Goal: Communication & Community: Participate in discussion

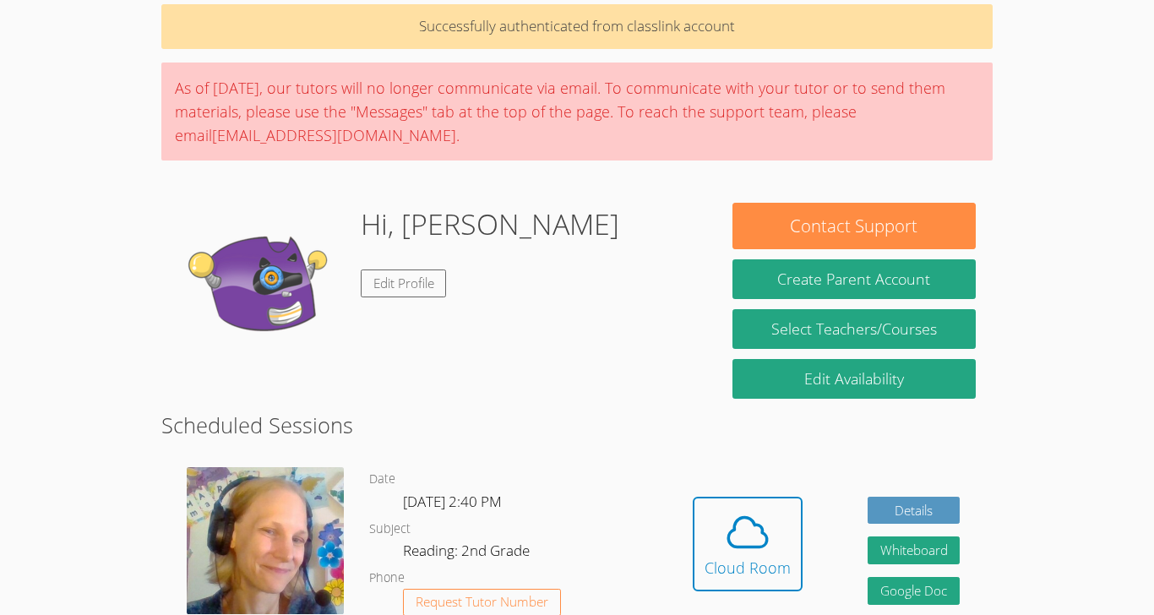
scroll to position [123, 0]
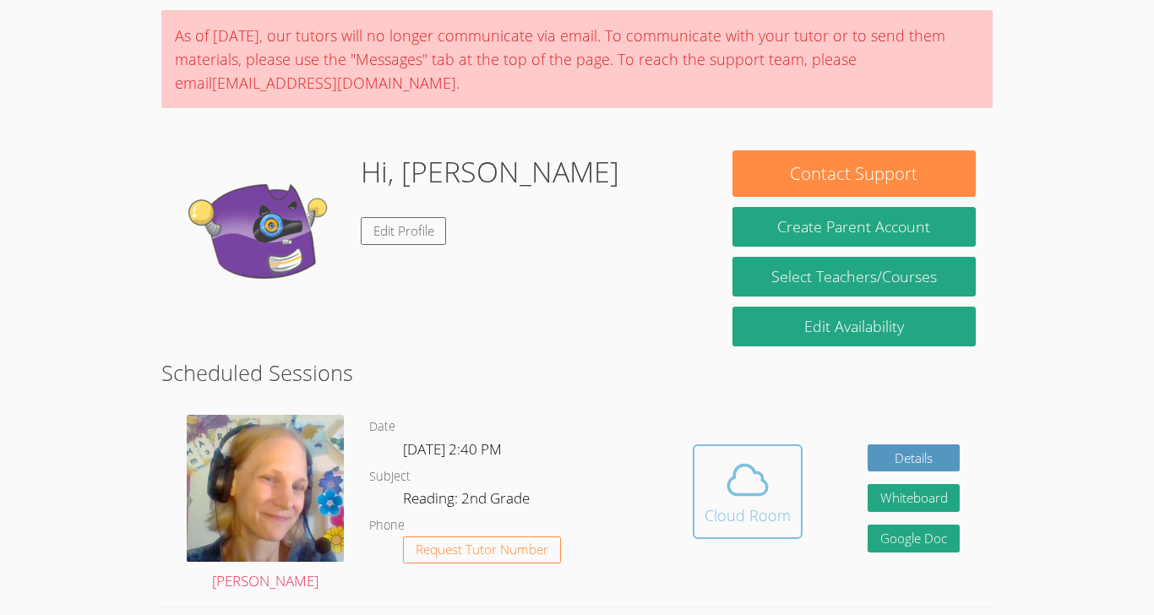
click at [740, 513] on div "Cloud Room" at bounding box center [747, 515] width 86 height 24
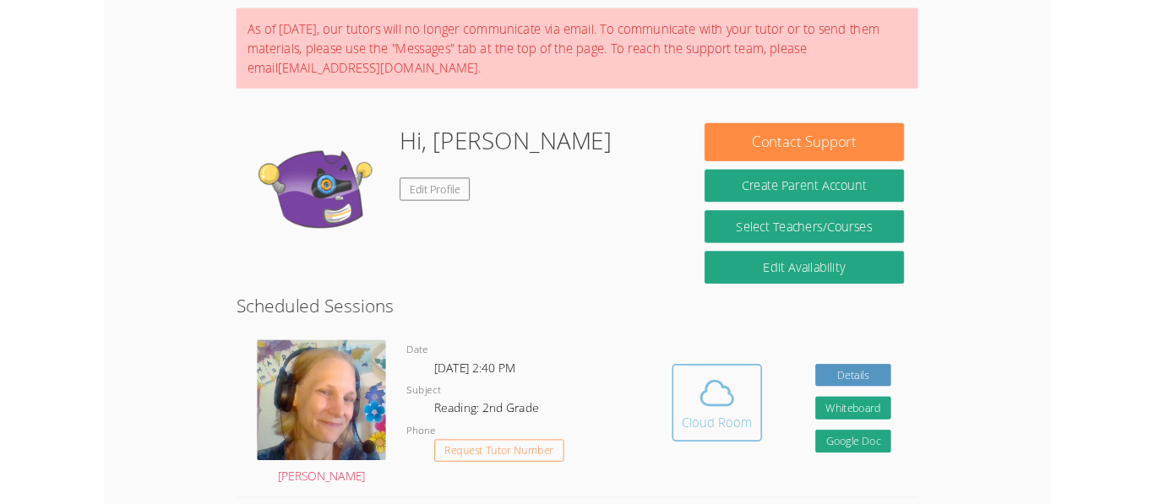
scroll to position [193, 0]
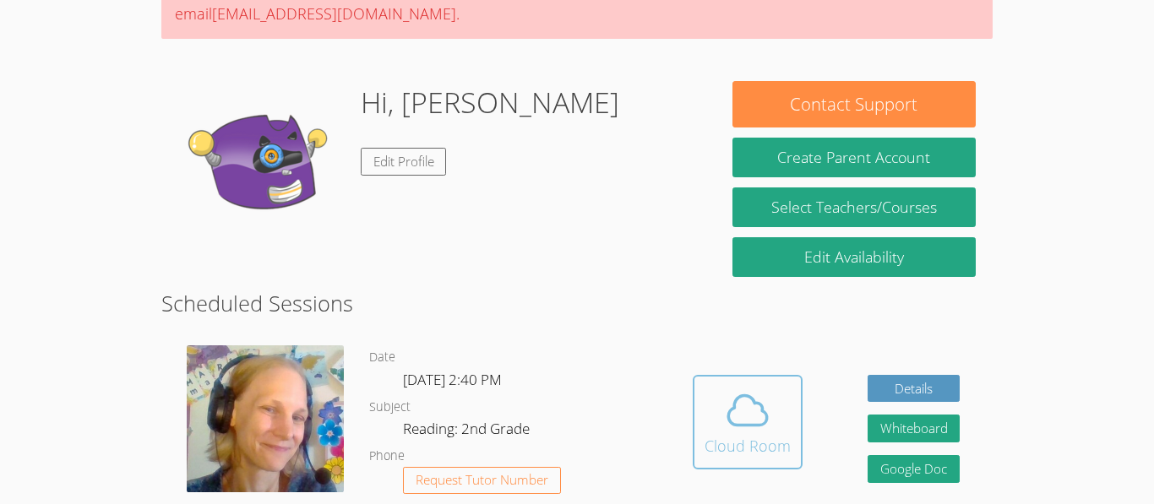
click at [745, 383] on button "Cloud Room" at bounding box center [748, 422] width 110 height 95
click at [725, 449] on div "Cloud Room" at bounding box center [747, 446] width 86 height 24
click at [715, 443] on div "Cloud Room" at bounding box center [747, 446] width 86 height 24
click at [763, 432] on icon at bounding box center [747, 410] width 47 height 47
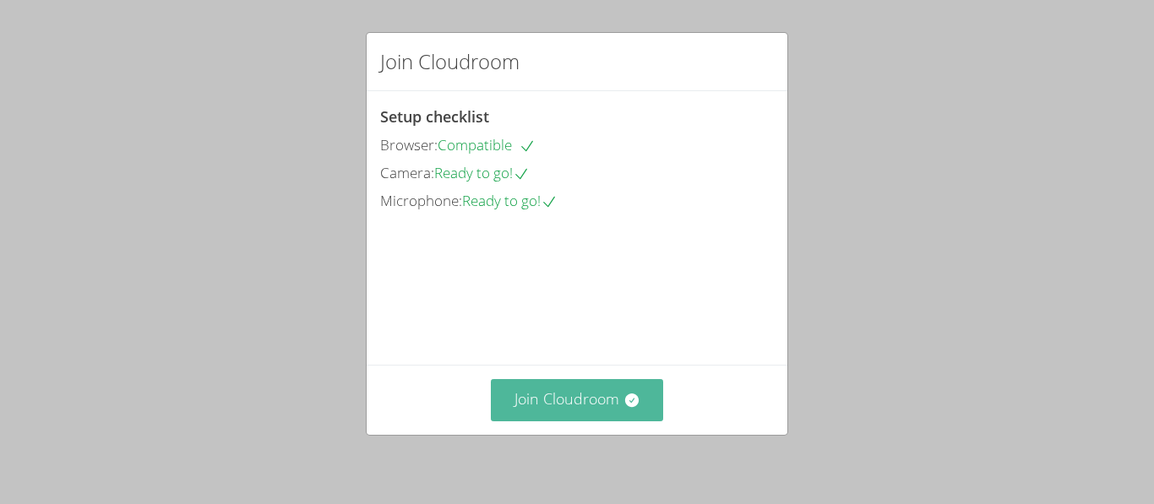
click at [574, 405] on button "Join Cloudroom" at bounding box center [577, 399] width 173 height 41
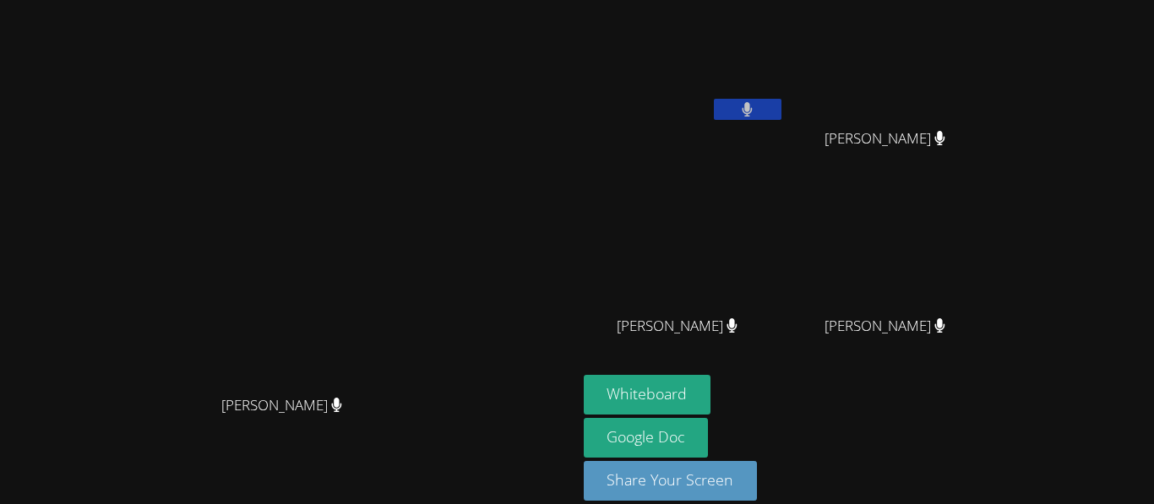
click at [415, 171] on video at bounding box center [287, 228] width 253 height 317
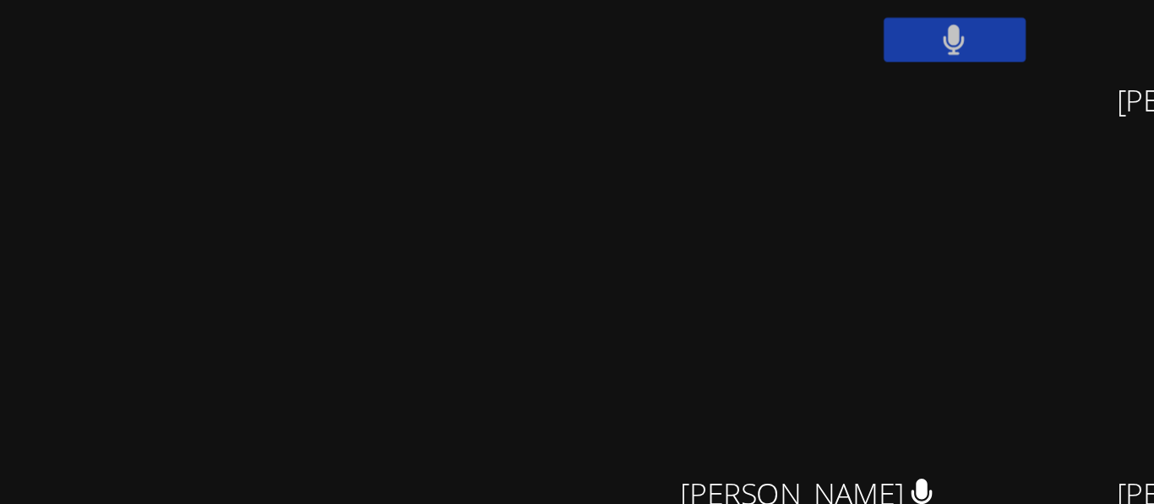
drag, startPoint x: 505, startPoint y: 160, endPoint x: 518, endPoint y: 168, distance: 15.2
click at [415, 168] on video at bounding box center [287, 228] width 253 height 317
drag, startPoint x: 518, startPoint y: 168, endPoint x: 367, endPoint y: 144, distance: 152.2
click at [367, 144] on video at bounding box center [287, 228] width 253 height 317
drag, startPoint x: 451, startPoint y: 129, endPoint x: 439, endPoint y: 189, distance: 61.1
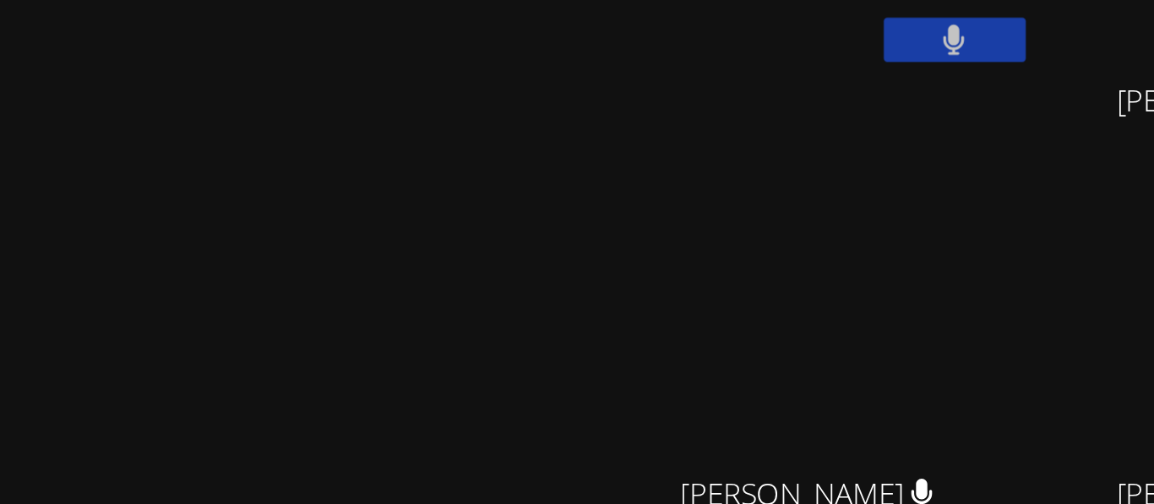
click at [415, 189] on video at bounding box center [287, 228] width 253 height 317
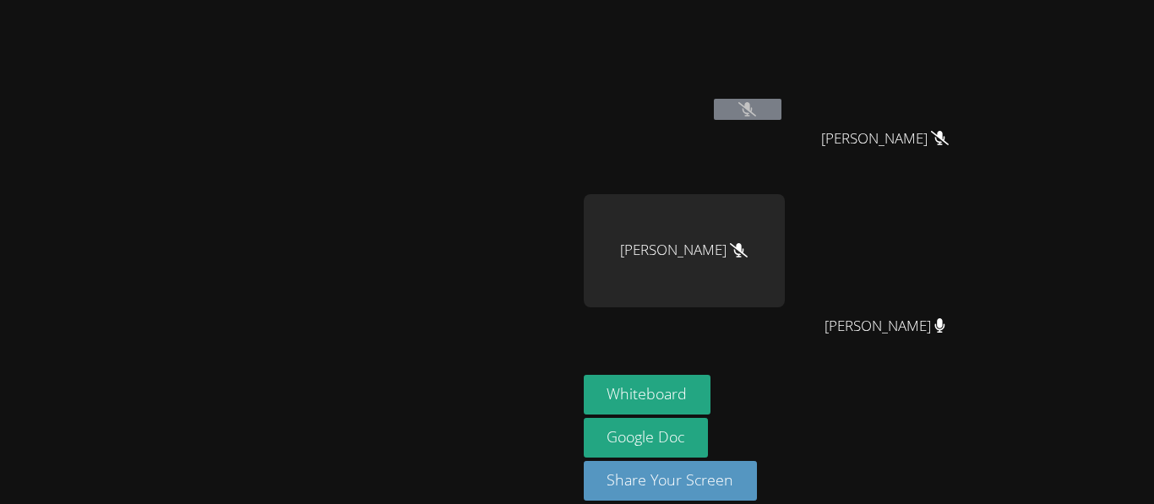
click at [785, 224] on div "JONAS VALLE" at bounding box center [684, 250] width 201 height 113
click at [781, 107] on button at bounding box center [748, 109] width 68 height 21
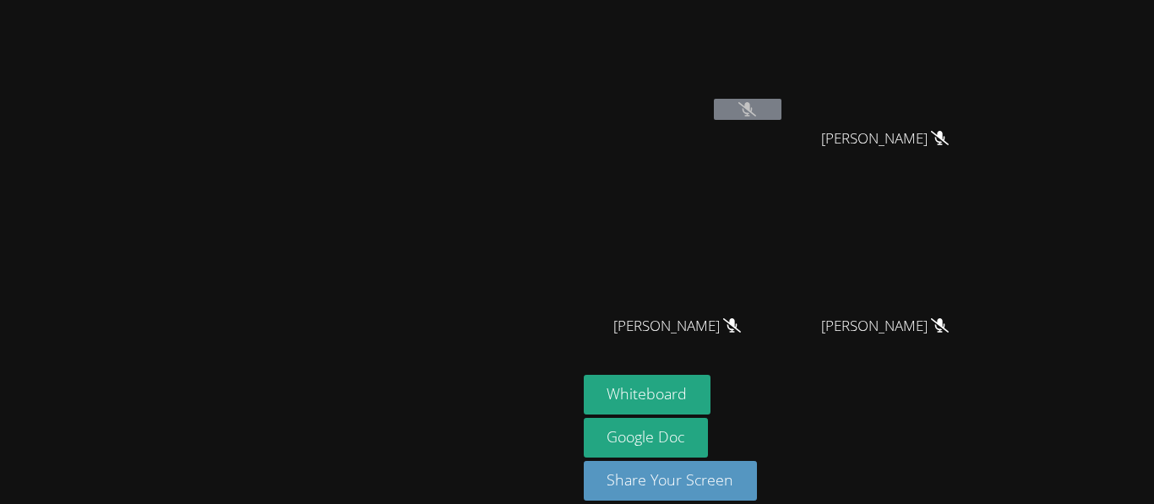
click at [781, 103] on button at bounding box center [748, 109] width 68 height 21
click at [992, 289] on div "GERARDO ADAME ANGEL ROMERO ANGEL ROMERO MILA’VAE TAVAREZ MILA’VAE TAVAREZ" at bounding box center [788, 191] width 409 height 368
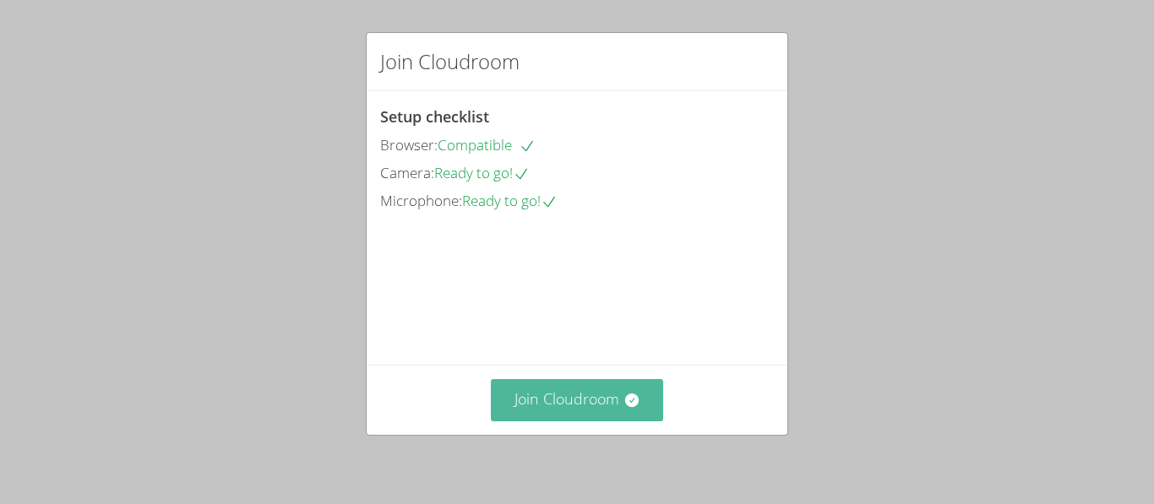
click at [571, 415] on button "Join Cloudroom" at bounding box center [577, 399] width 173 height 41
click at [608, 405] on button "Join Cloudroom" at bounding box center [577, 399] width 173 height 41
click at [625, 402] on icon at bounding box center [631, 401] width 14 height 14
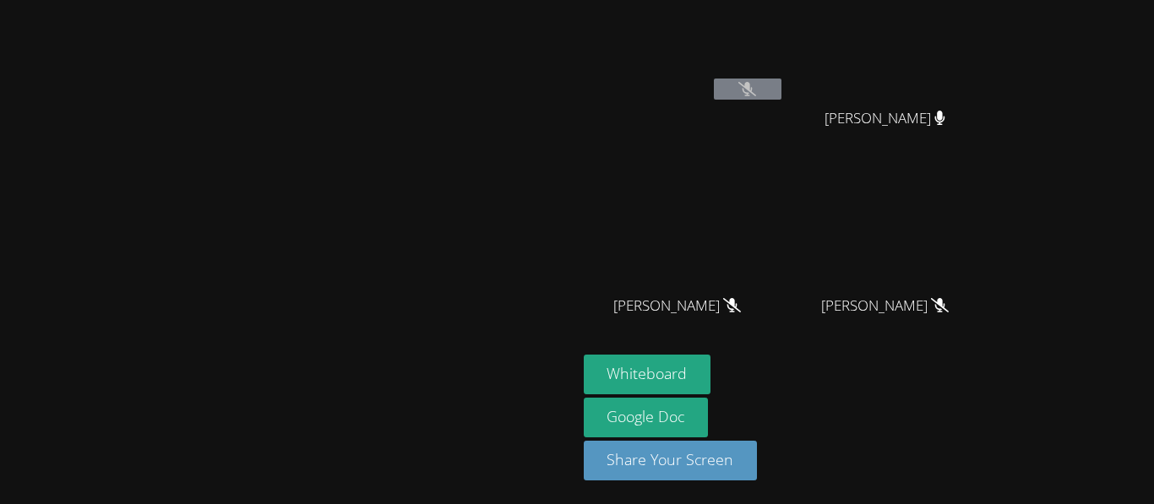
scroll to position [20, 0]
drag, startPoint x: 623, startPoint y: 405, endPoint x: 622, endPoint y: 395, distance: 10.2
click at [415, 367] on video at bounding box center [287, 208] width 253 height 317
click at [992, 320] on div "[PERSON_NAME]" at bounding box center [891, 321] width 201 height 68
click at [945, 316] on span "[PERSON_NAME]" at bounding box center [884, 306] width 121 height 24
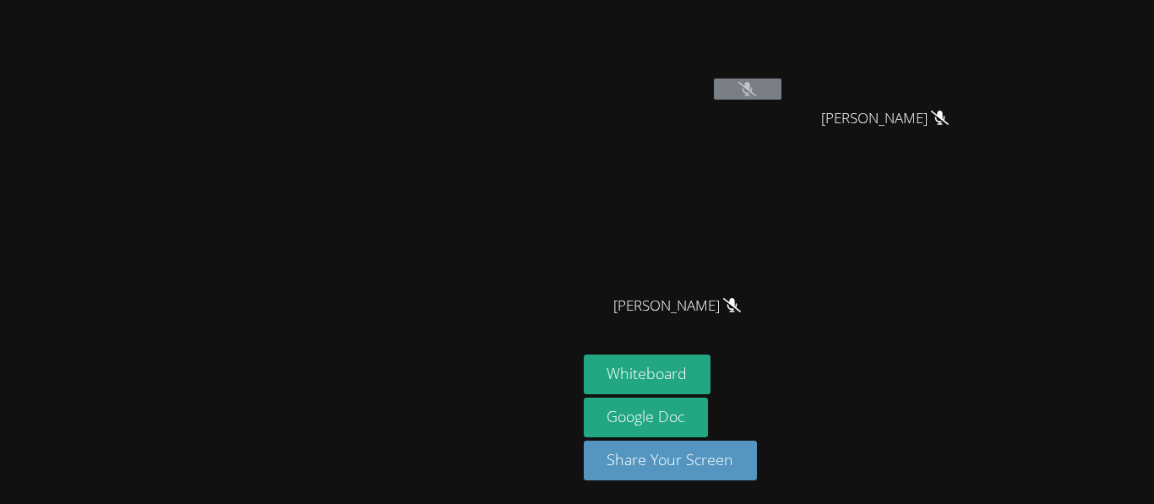
click at [781, 90] on button at bounding box center [748, 89] width 68 height 21
click at [781, 93] on button at bounding box center [748, 89] width 68 height 21
click at [781, 95] on button at bounding box center [748, 89] width 68 height 21
click at [781, 94] on button at bounding box center [748, 89] width 68 height 21
click at [752, 85] on icon at bounding box center [747, 89] width 11 height 14
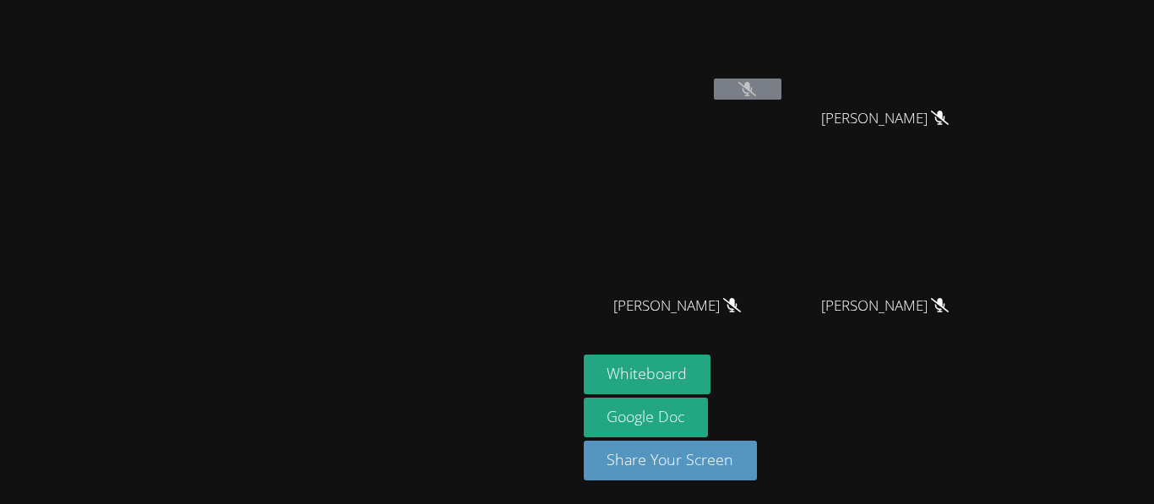
click at [570, 411] on div at bounding box center [288, 401] width 563 height 68
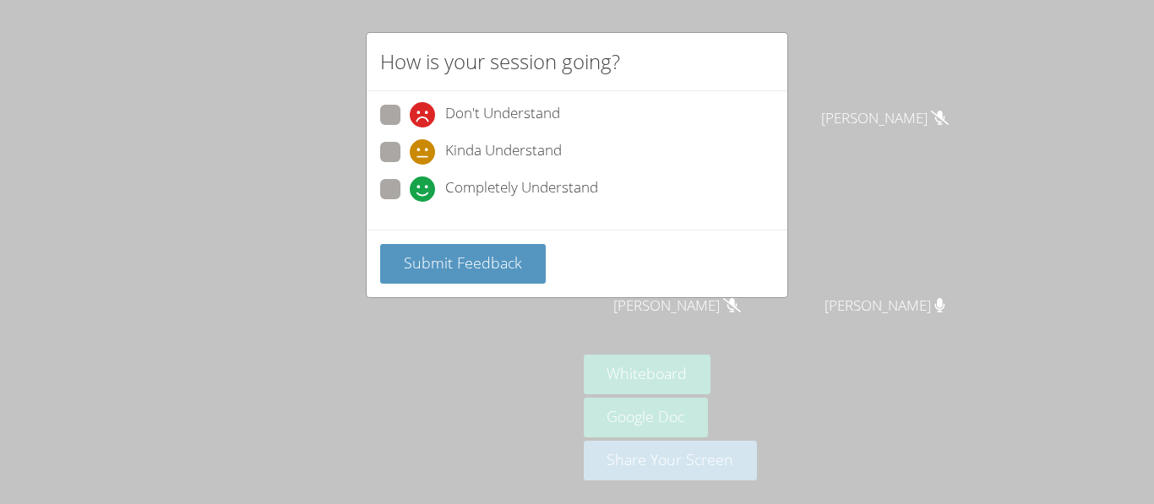
click at [495, 144] on span "Kinda Understand" at bounding box center [503, 151] width 117 height 25
click at [424, 144] on input "Kinda Understand" at bounding box center [417, 149] width 14 height 14
radio input "true"
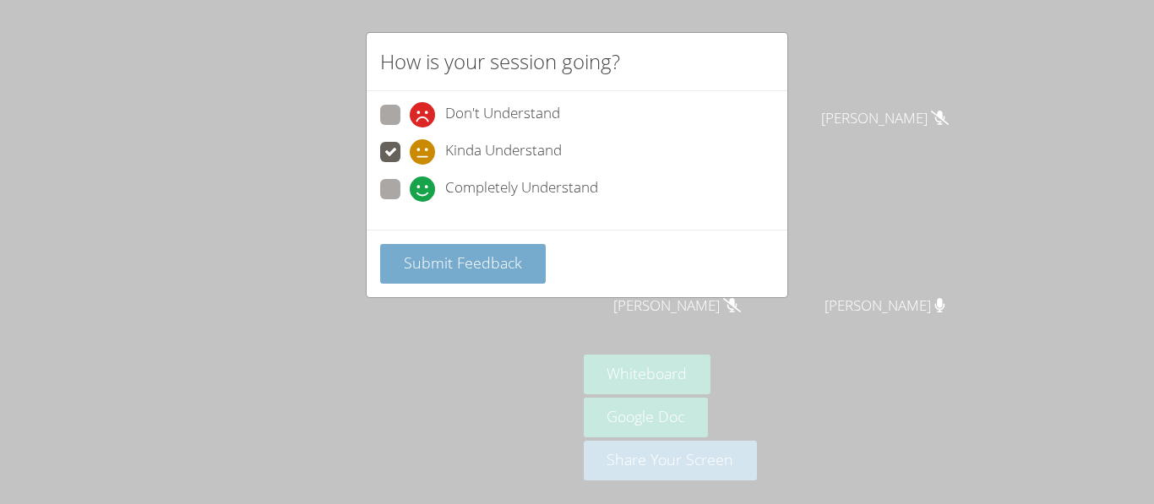
click at [503, 259] on span "Submit Feedback" at bounding box center [463, 263] width 118 height 20
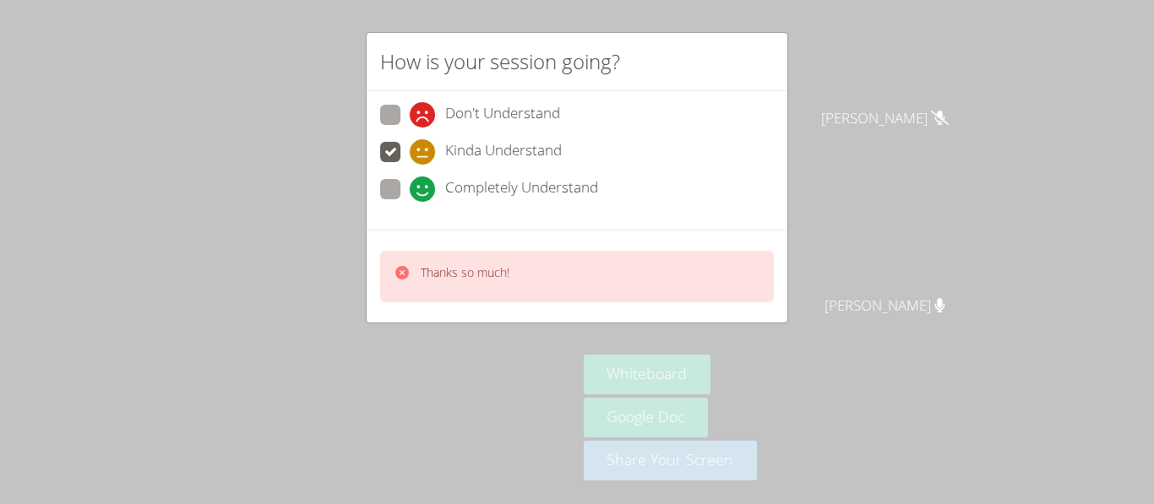
click at [562, 179] on span "Completely Understand" at bounding box center [521, 189] width 153 height 25
click at [424, 179] on input "Completely Understand" at bounding box center [417, 186] width 14 height 14
radio input "true"
click at [595, 189] on span "Completely Understand" at bounding box center [521, 189] width 153 height 25
click at [424, 189] on input "Completely Understand" at bounding box center [417, 186] width 14 height 14
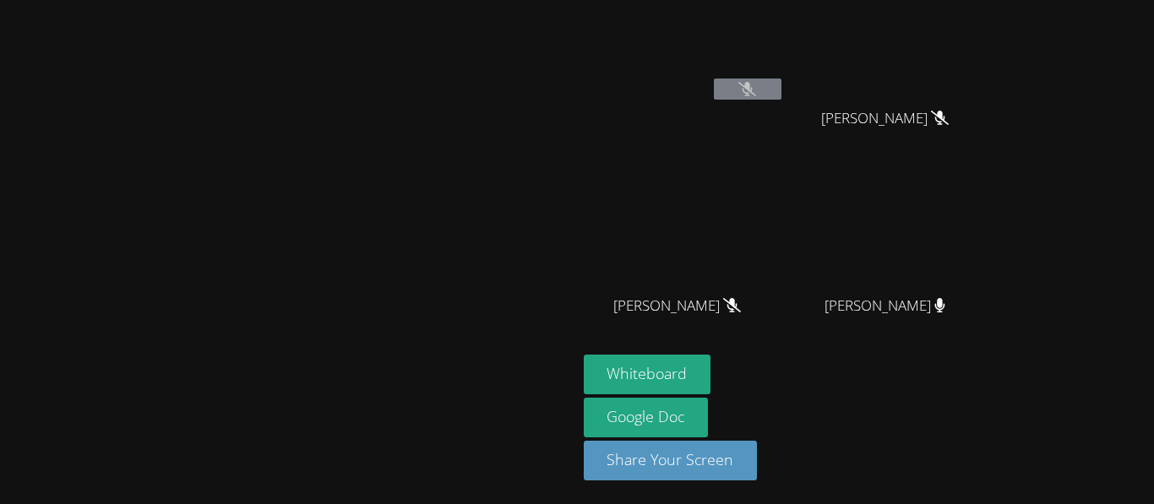
click at [415, 118] on video at bounding box center [287, 208] width 253 height 317
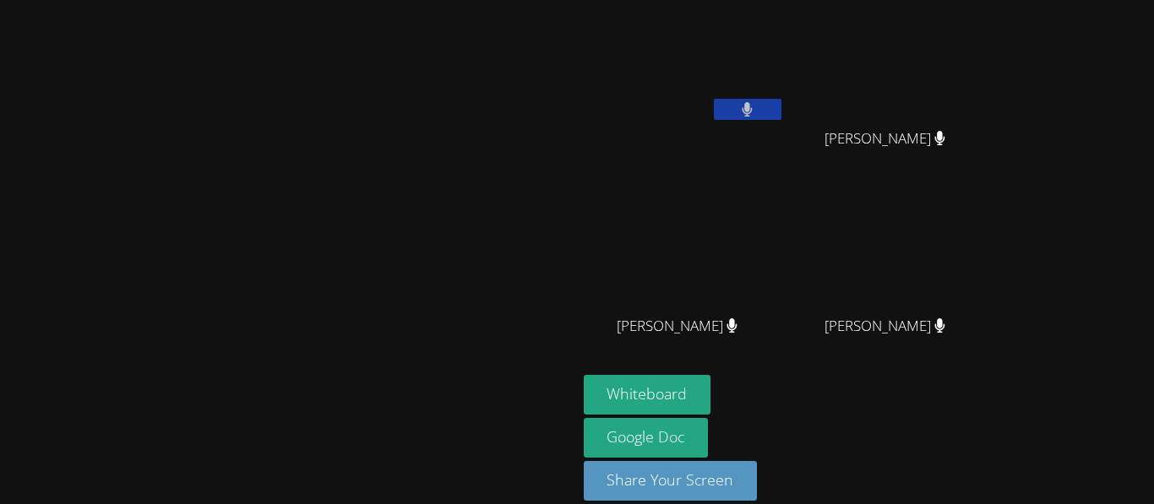
click at [752, 106] on icon at bounding box center [747, 109] width 10 height 14
click at [714, 99] on button at bounding box center [748, 109] width 68 height 21
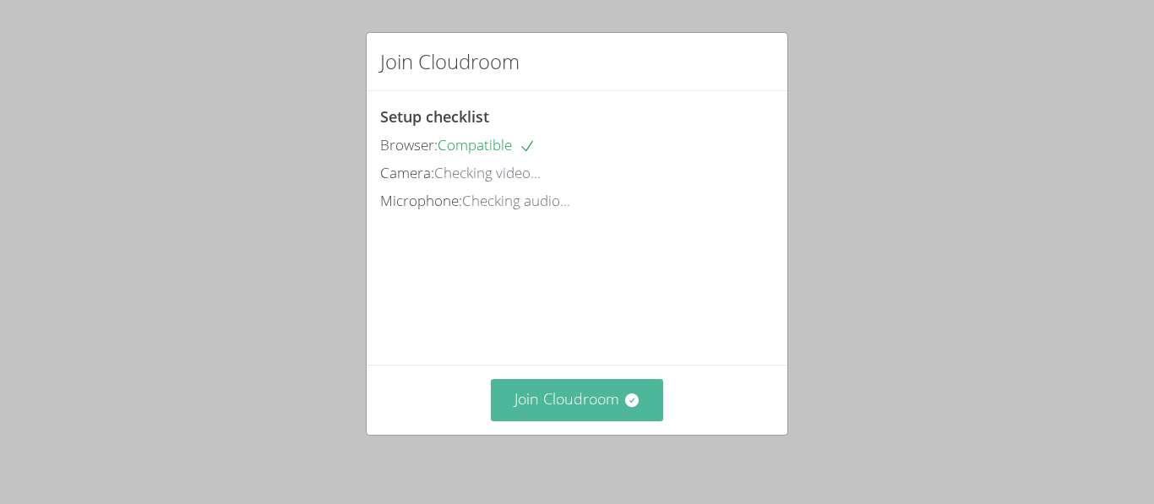
click at [628, 407] on icon at bounding box center [631, 400] width 17 height 17
